Goal: Information Seeking & Learning: Learn about a topic

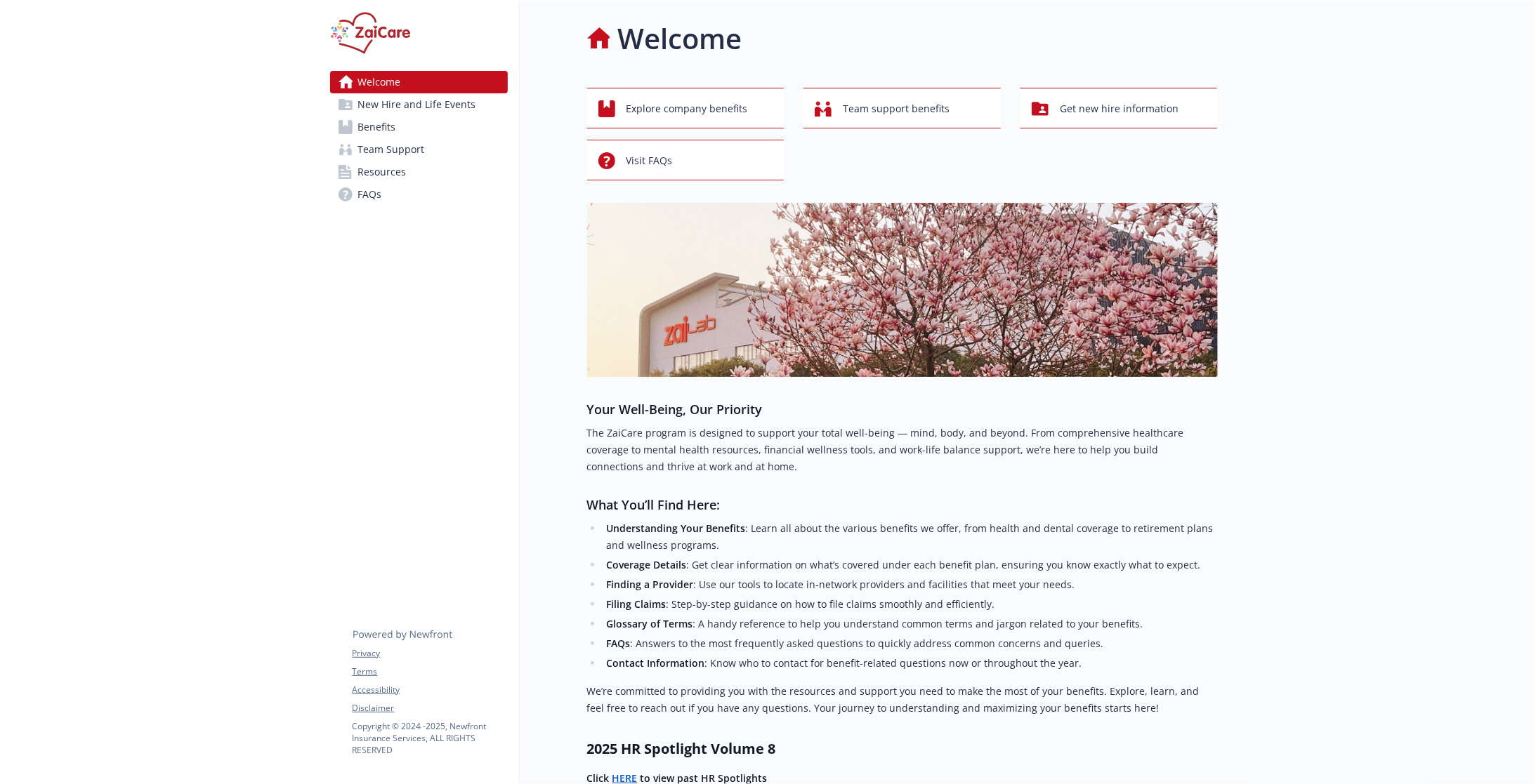
click at [394, 131] on span "Benefits" at bounding box center [377, 126] width 38 height 22
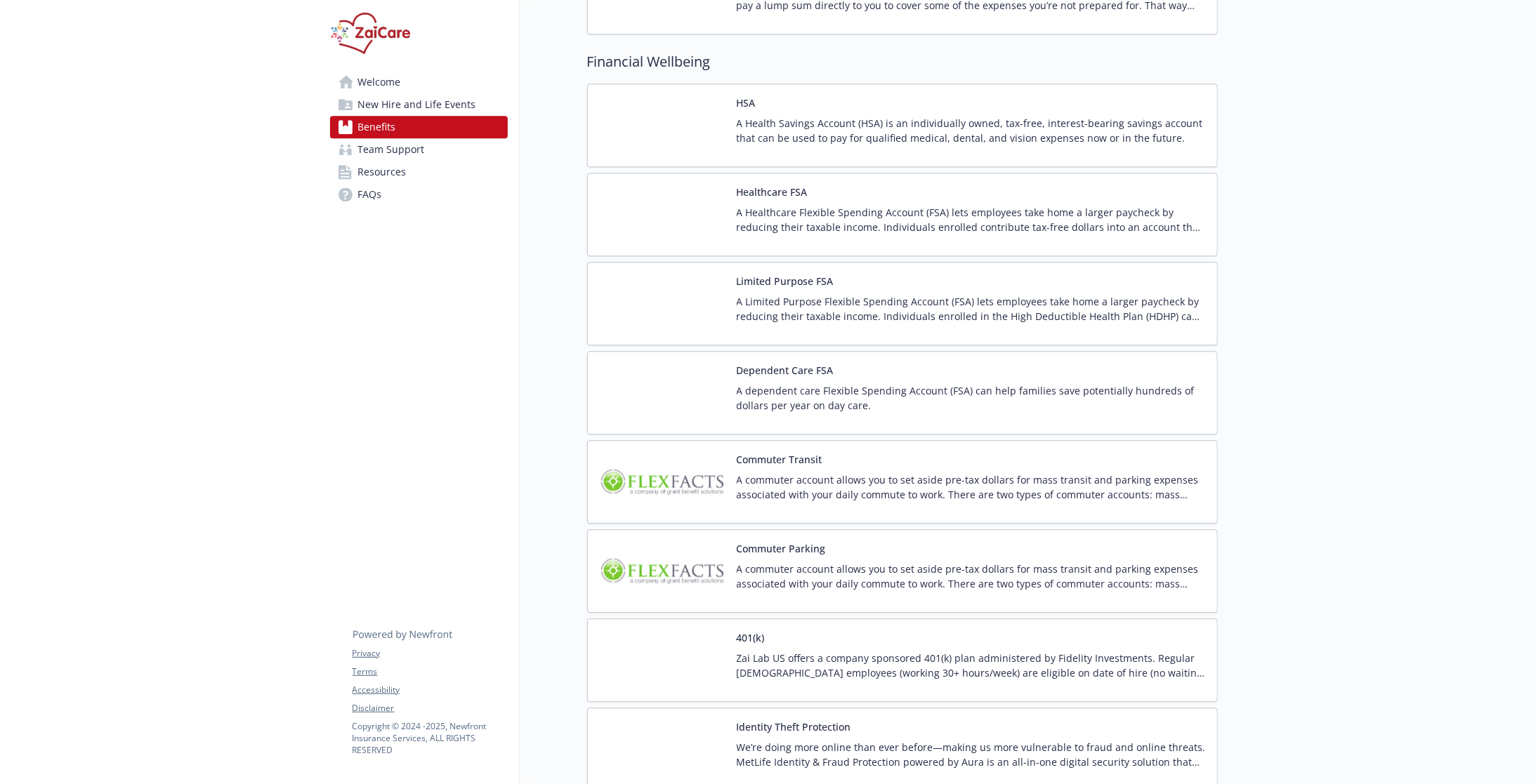
scroll to position [2485, 0]
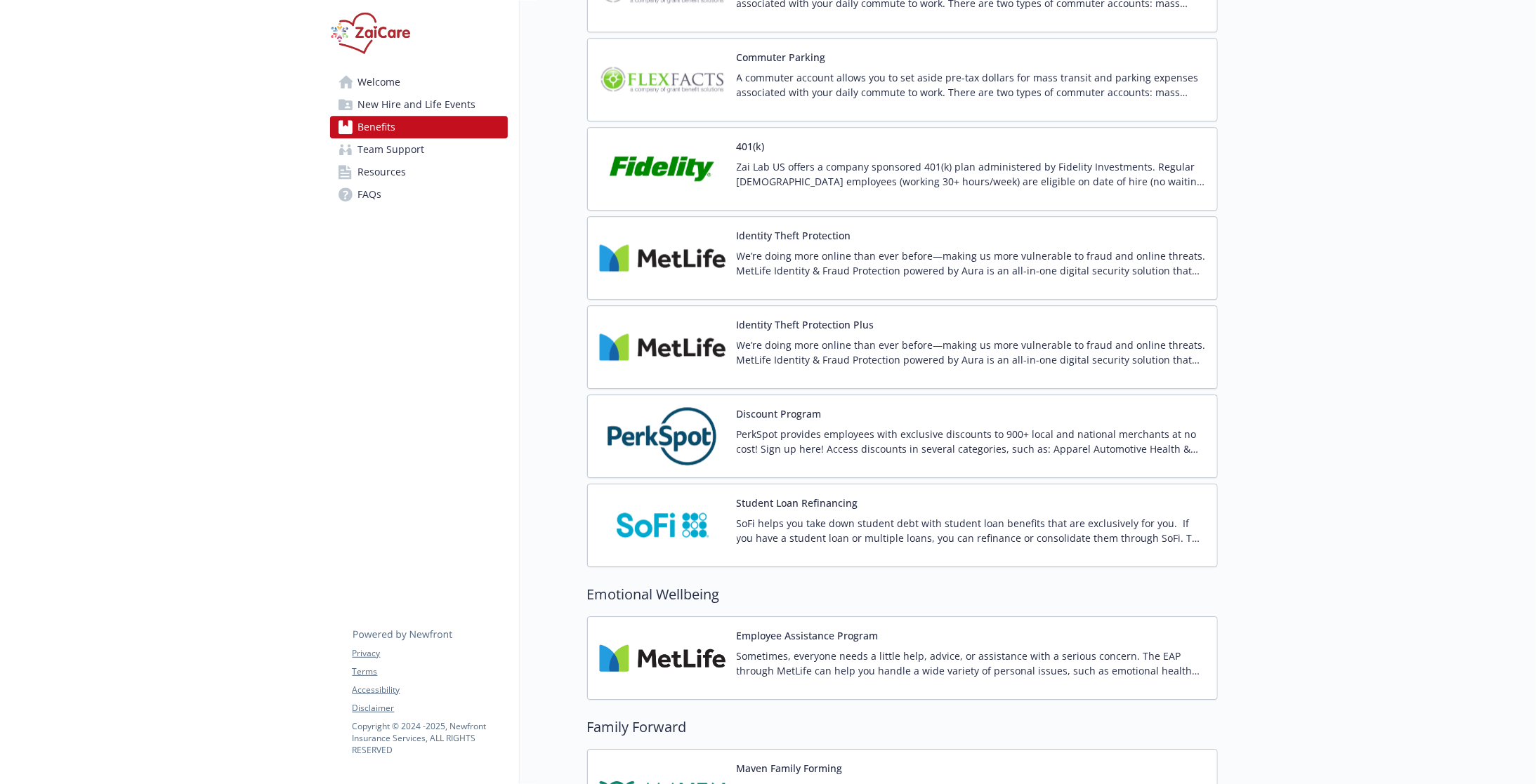
click at [793, 427] on p "PerkSpot provides employees with exclusive discounts to 900+ local and national…" at bounding box center [971, 441] width 469 height 29
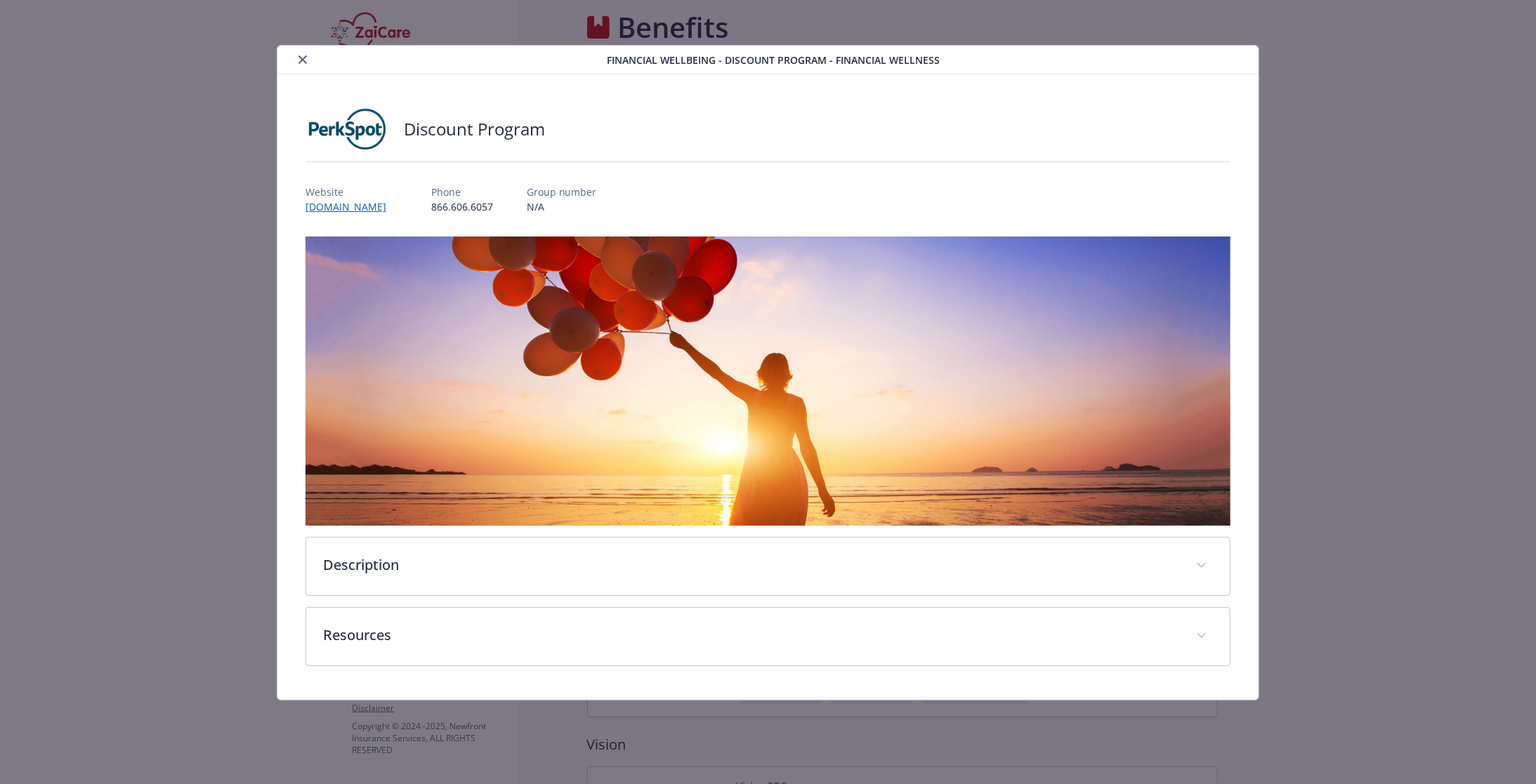
scroll to position [2695, 0]
click at [400, 595] on div "Description PerkSpot provides employees with exclusive discounts to 900+ local …" at bounding box center [768, 451] width 926 height 430
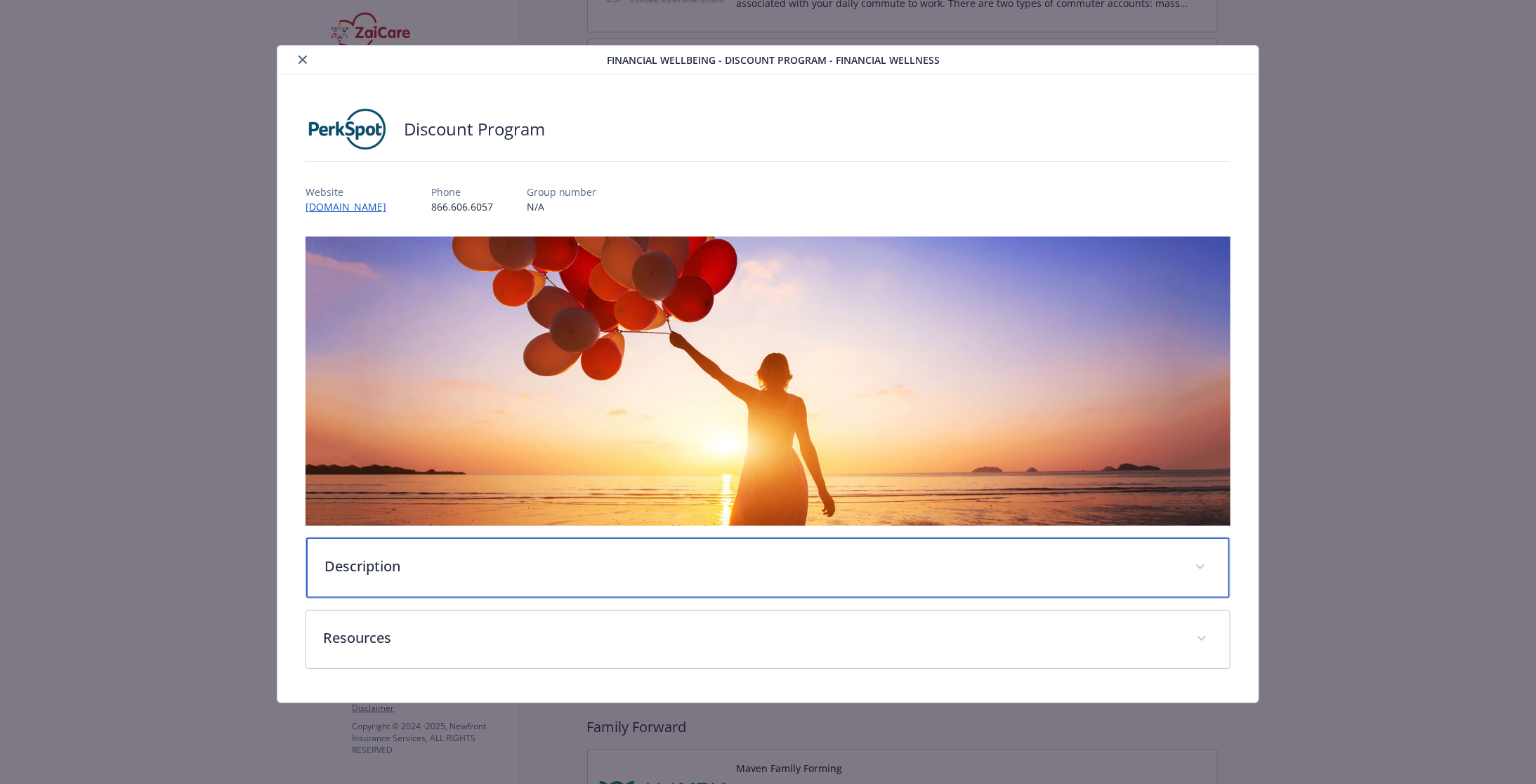
click at [408, 578] on div "Description" at bounding box center [768, 568] width 924 height 61
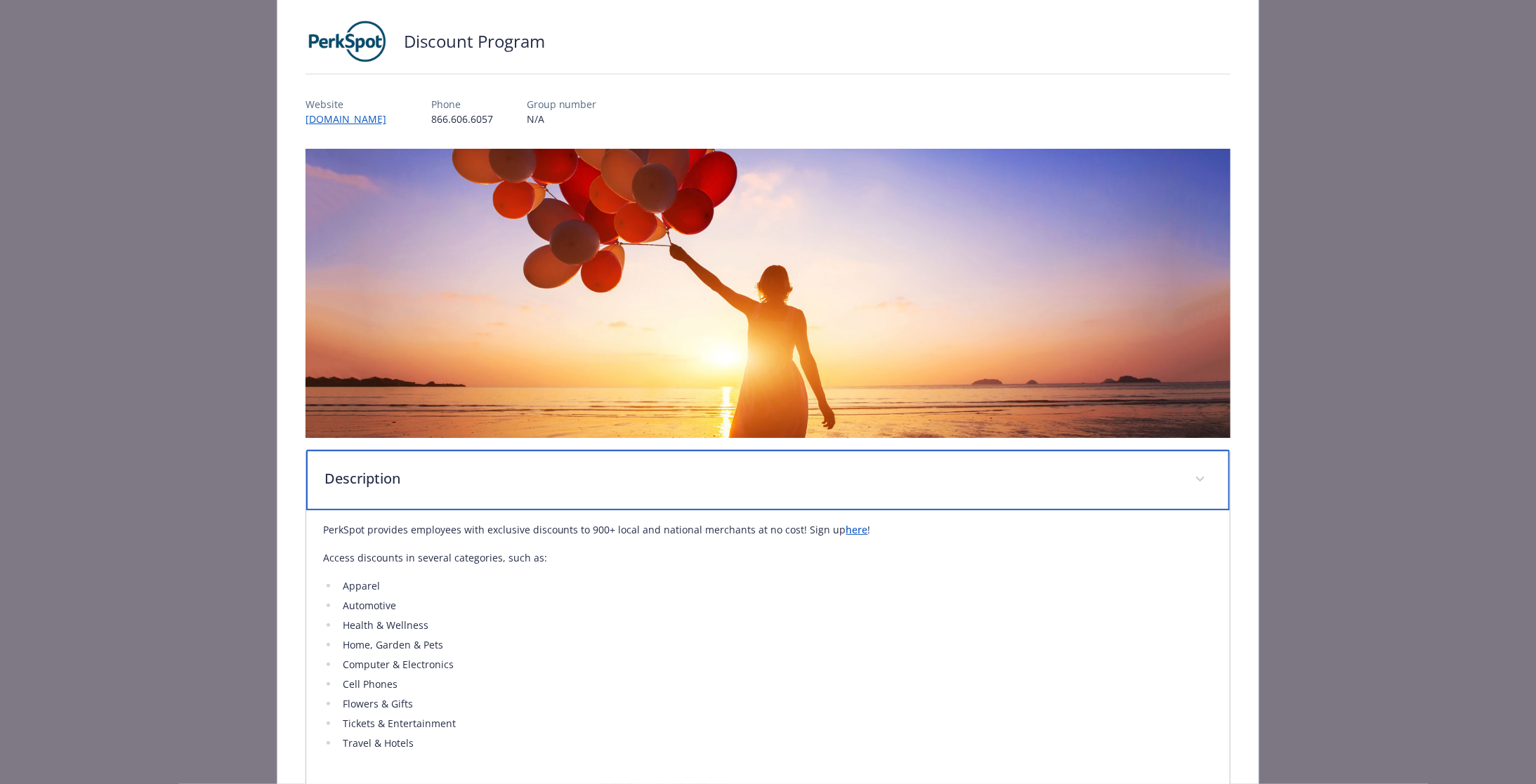
scroll to position [70, 0]
